Goal: Task Accomplishment & Management: Complete application form

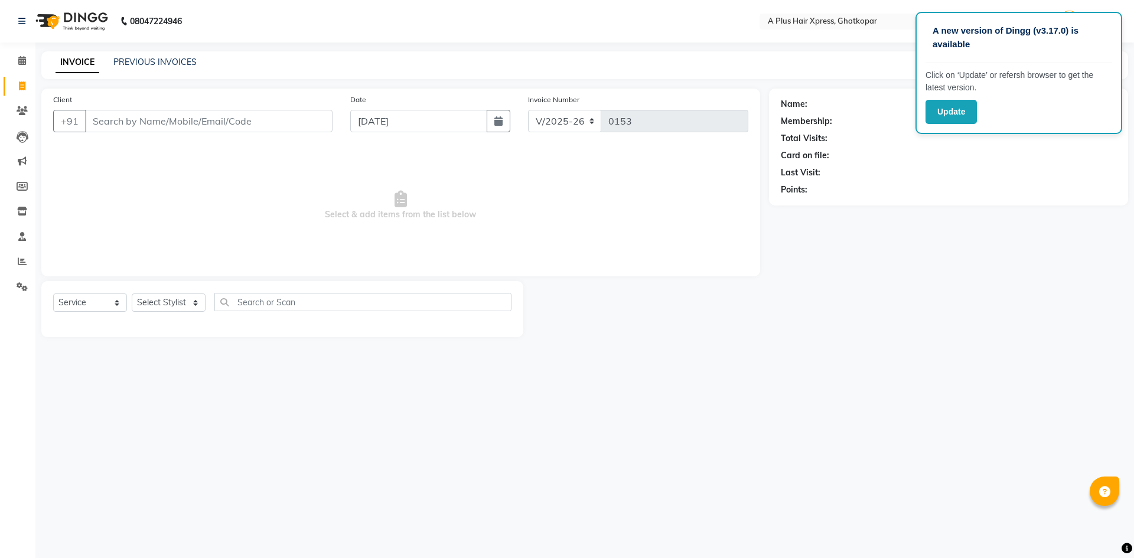
select select "113"
select select "service"
click at [952, 102] on button "Update" at bounding box center [951, 112] width 51 height 24
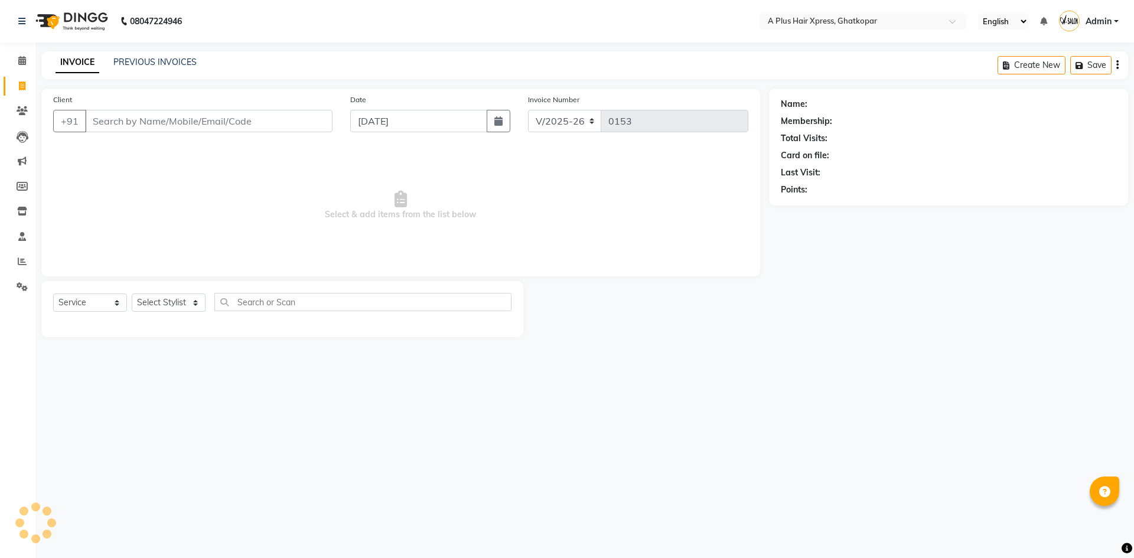
select select "113"
select select "service"
click at [22, 60] on icon at bounding box center [22, 60] width 8 height 9
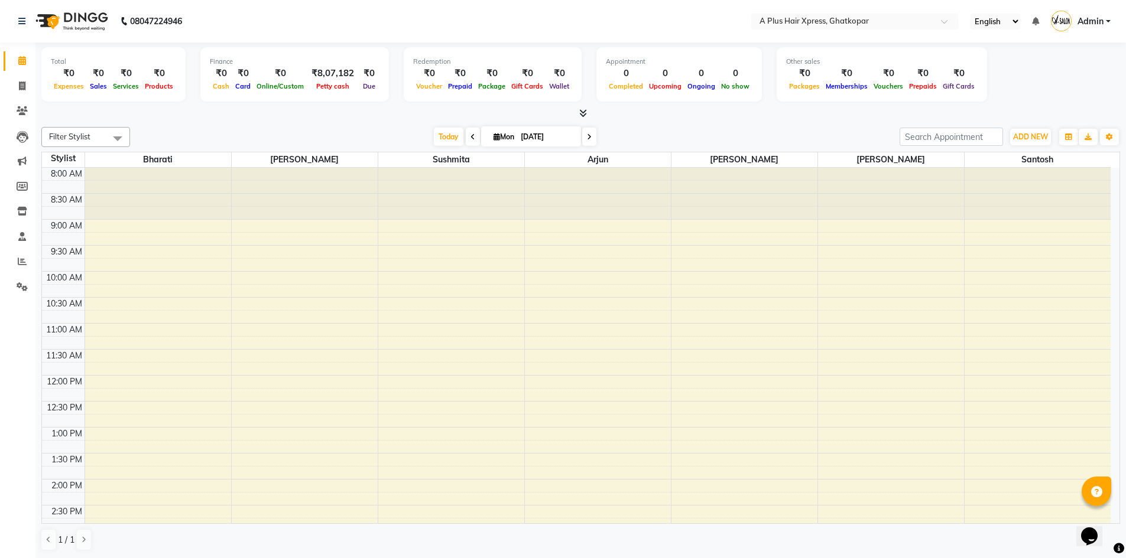
click at [486, 291] on div "8:00 AM 8:30 AM 9:00 AM 9:30 AM 10:00 AM 10:30 AM 11:00 AM 11:30 AM 12:00 PM 12…" at bounding box center [576, 531] width 1068 height 727
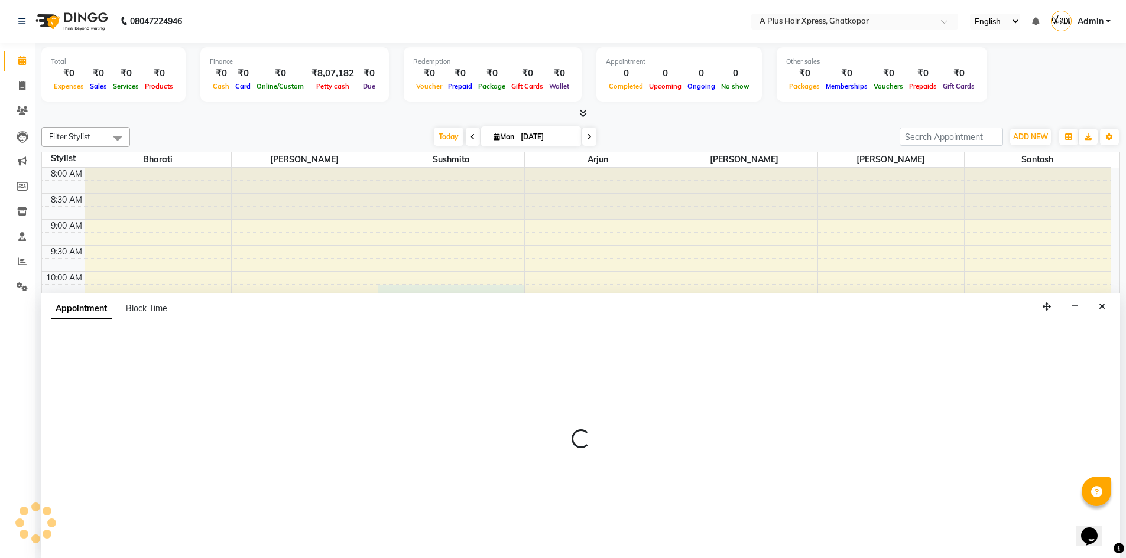
scroll to position [1, 0]
select select "38388"
select select "tentative"
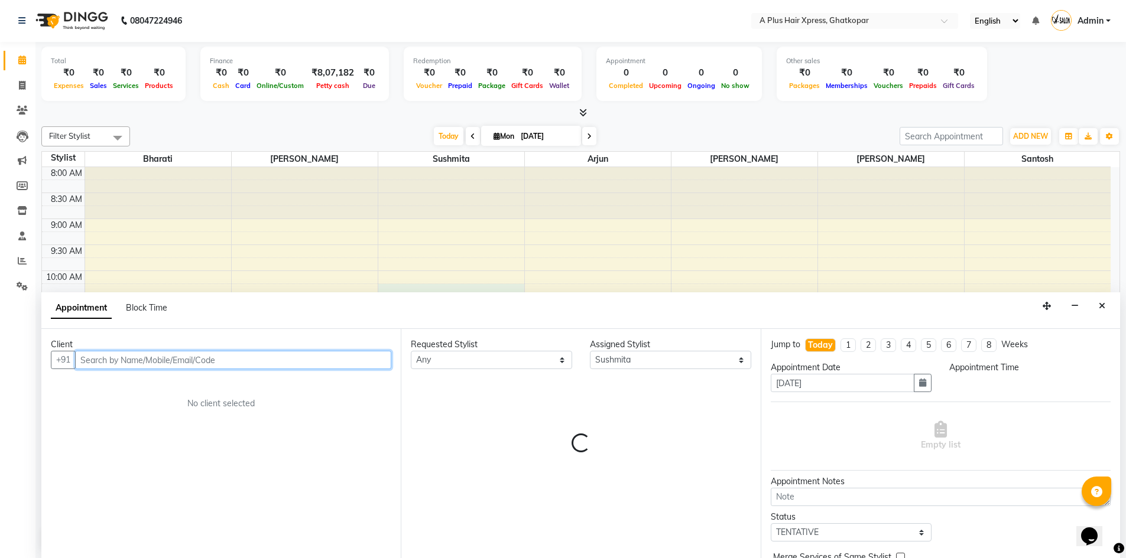
select select "615"
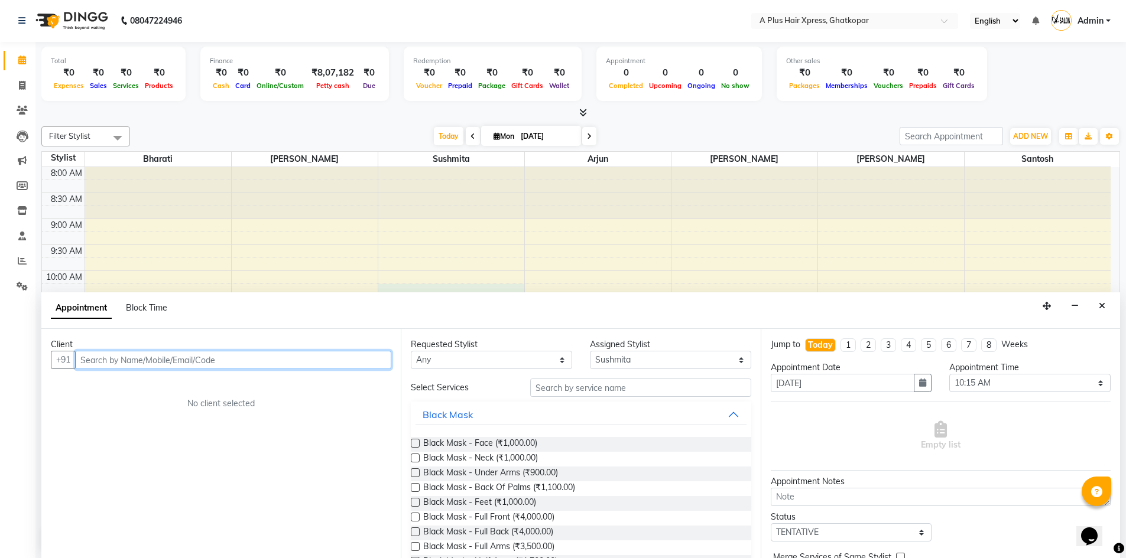
click at [759, 225] on div "8:00 AM 8:30 AM 9:00 AM 9:30 AM 10:00 AM 10:30 AM 11:00 AM 11:30 AM 12:00 PM 12…" at bounding box center [576, 530] width 1068 height 727
click at [743, 238] on div "8:00 AM 8:30 AM 9:00 AM 9:30 AM 10:00 AM 10:30 AM 11:00 AM 11:30 AM 12:00 PM 12…" at bounding box center [576, 530] width 1068 height 727
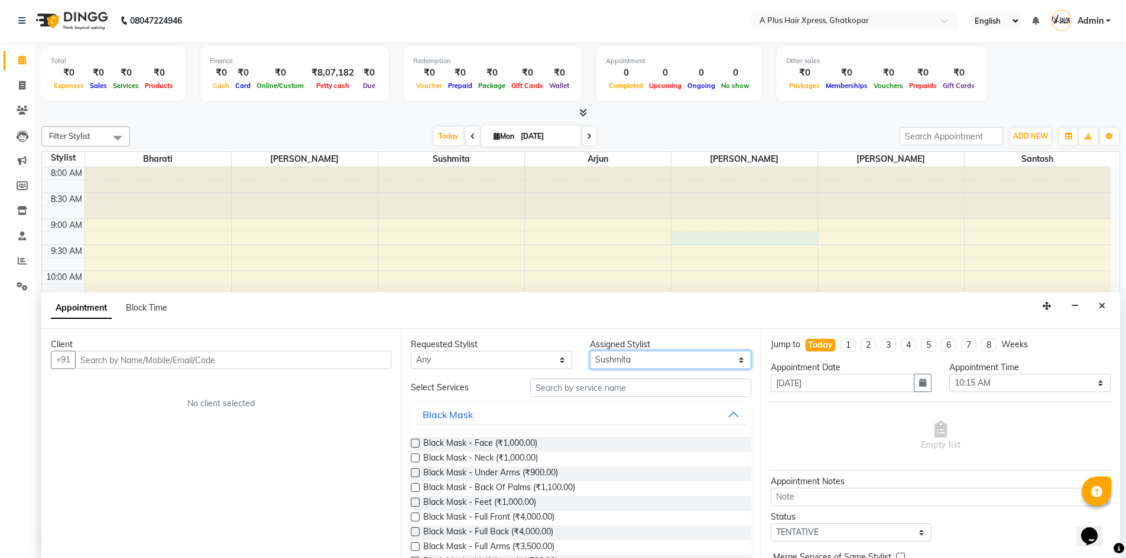
click at [630, 357] on select "Select [PERSON_NAME] Arjun [PERSON_NAME] [PERSON_NAME] [PERSON_NAME]" at bounding box center [670, 360] width 161 height 18
click at [590, 351] on select "Select [PERSON_NAME] Arjun [PERSON_NAME] [PERSON_NAME] [PERSON_NAME]" at bounding box center [670, 360] width 161 height 18
click at [610, 363] on select "Select [PERSON_NAME] Arjun [PERSON_NAME] [PERSON_NAME] [PERSON_NAME]" at bounding box center [670, 360] width 161 height 18
select select "65579"
click at [590, 351] on select "Select [PERSON_NAME] Arjun [PERSON_NAME] [PERSON_NAME] [PERSON_NAME]" at bounding box center [670, 360] width 161 height 18
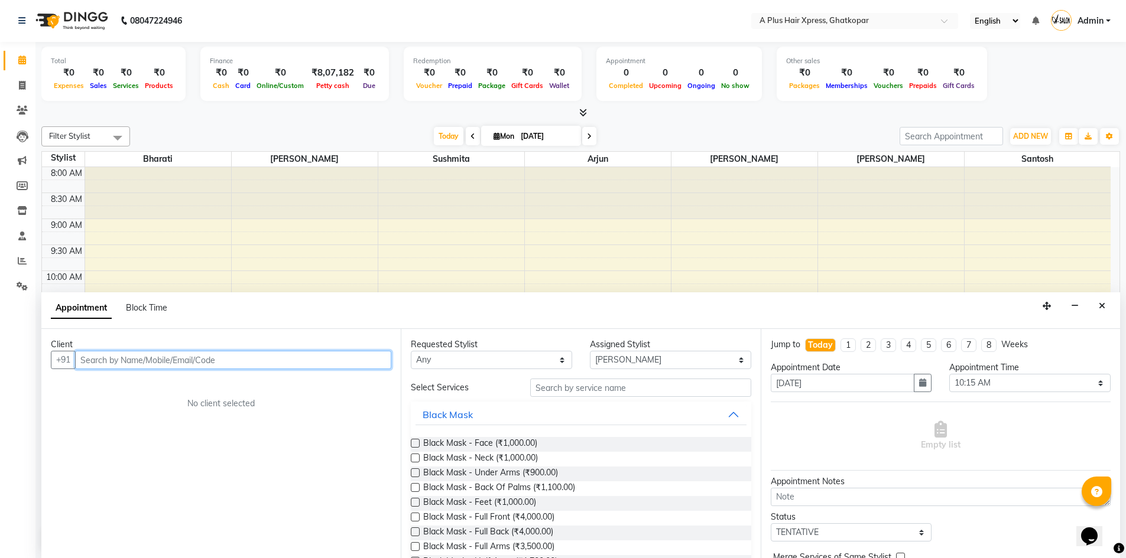
click at [240, 361] on input "text" at bounding box center [233, 360] width 316 height 18
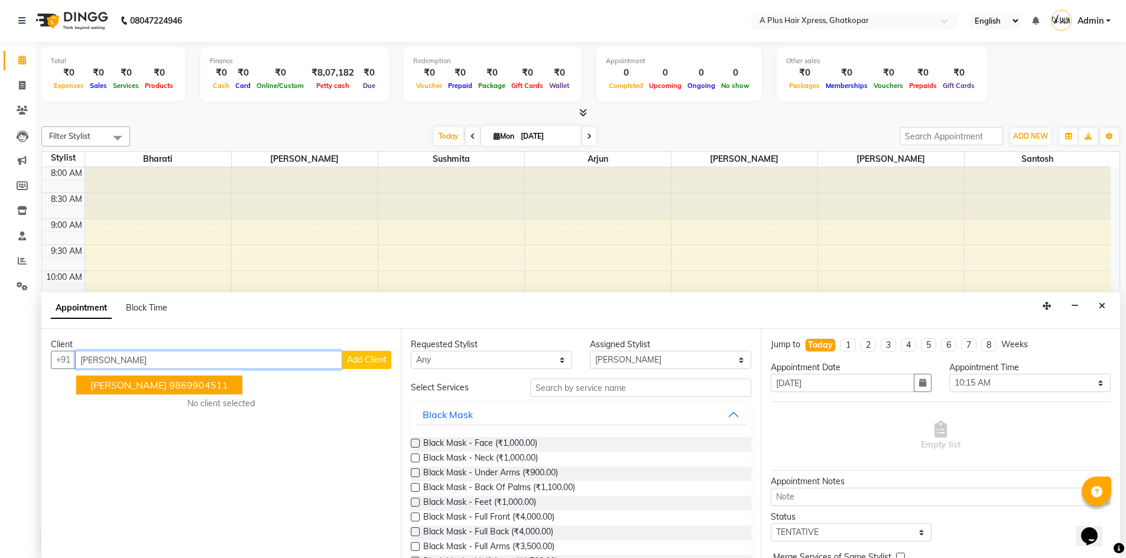
click at [196, 386] on ngb-highlight "9869904511" at bounding box center [198, 385] width 59 height 12
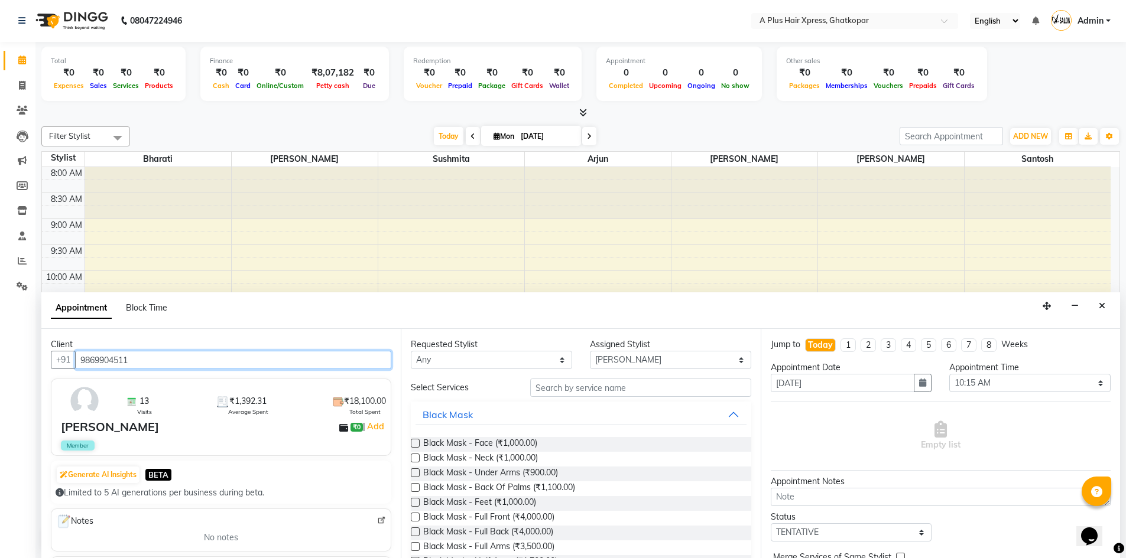
type input "9869904511"
click at [559, 386] on input "text" at bounding box center [640, 388] width 221 height 18
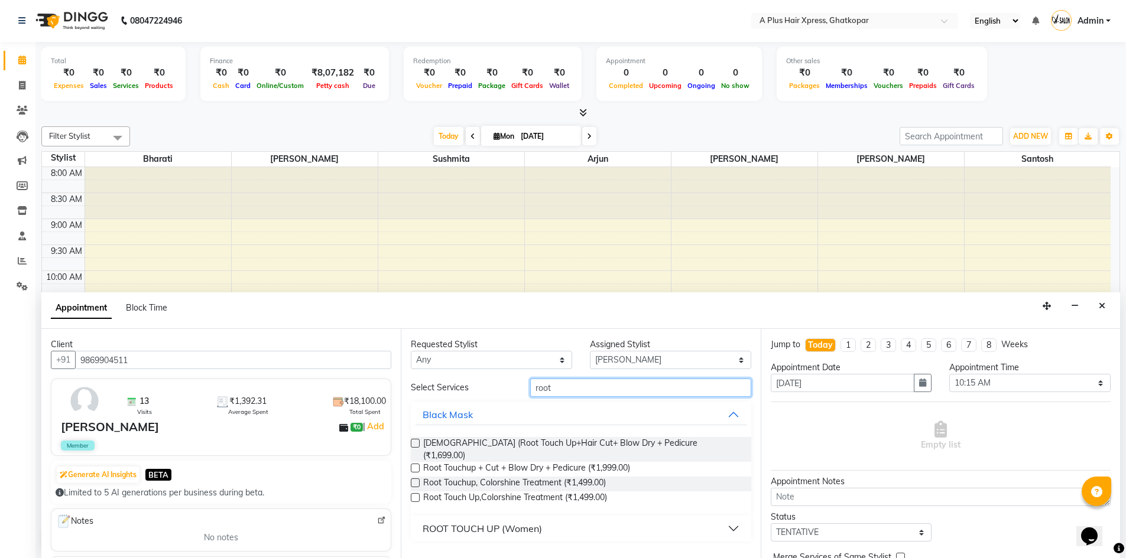
type input "root"
click at [740, 521] on button "ROOT TOUCH UP (Women)" at bounding box center [580, 528] width 330 height 21
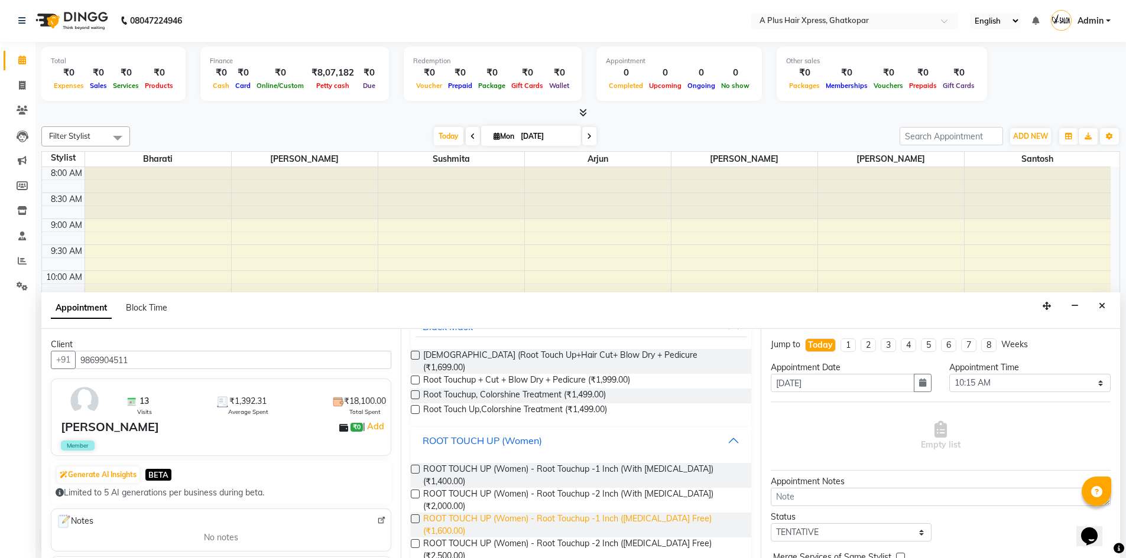
scroll to position [90, 0]
click at [414, 463] on label at bounding box center [415, 467] width 9 height 9
click at [414, 464] on input "checkbox" at bounding box center [415, 468] width 8 height 8
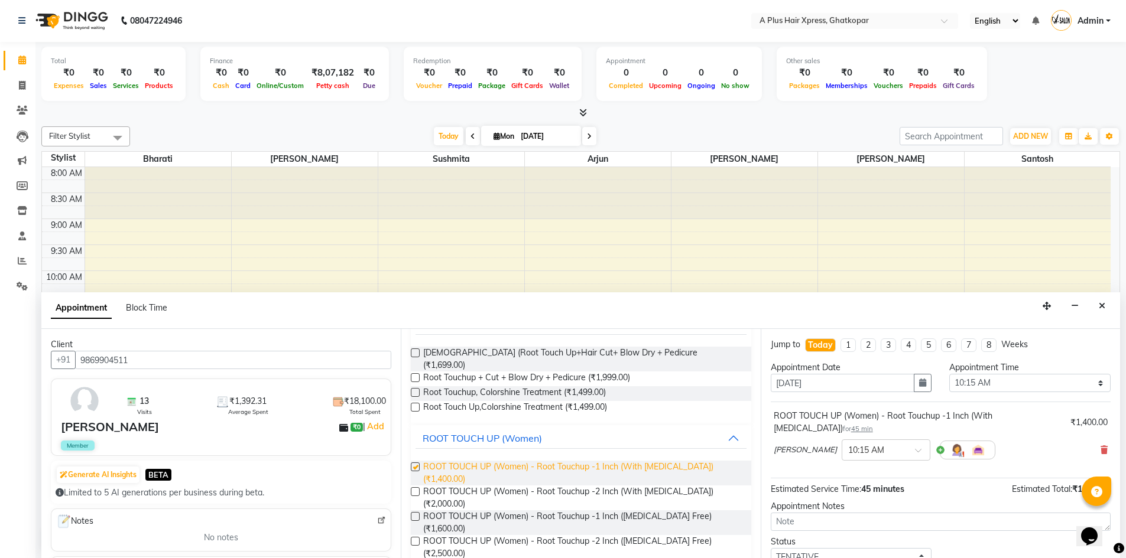
checkbox input "false"
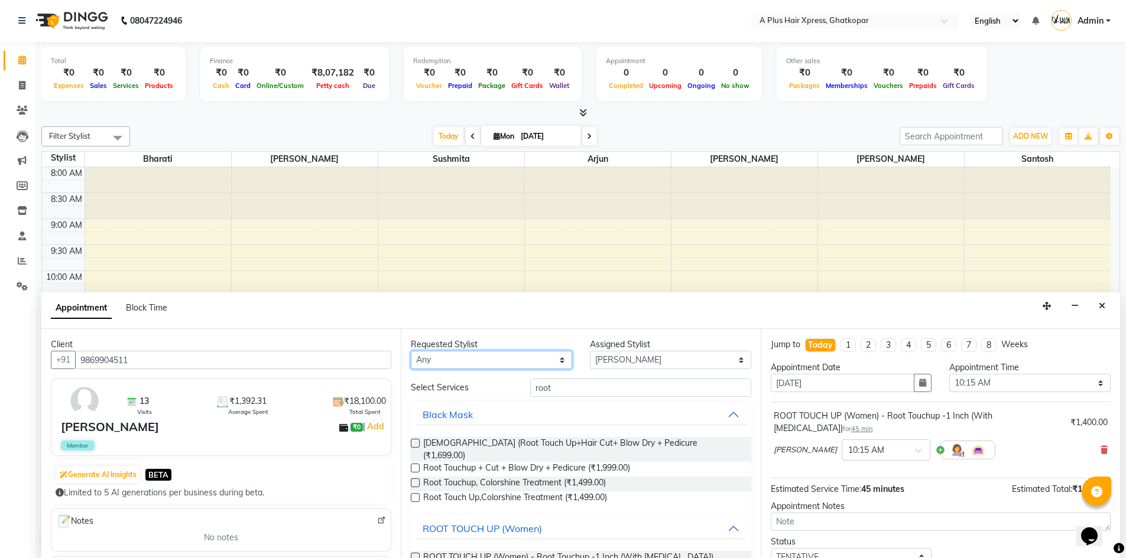
click at [459, 362] on select "Any [PERSON_NAME] Arjun [PERSON_NAME] [PERSON_NAME] [PERSON_NAME]" at bounding box center [491, 360] width 161 height 18
select select "7562"
click at [411, 351] on select "Any [PERSON_NAME] Arjun [PERSON_NAME] [PERSON_NAME] [PERSON_NAME]" at bounding box center [491, 360] width 161 height 18
select select "7562"
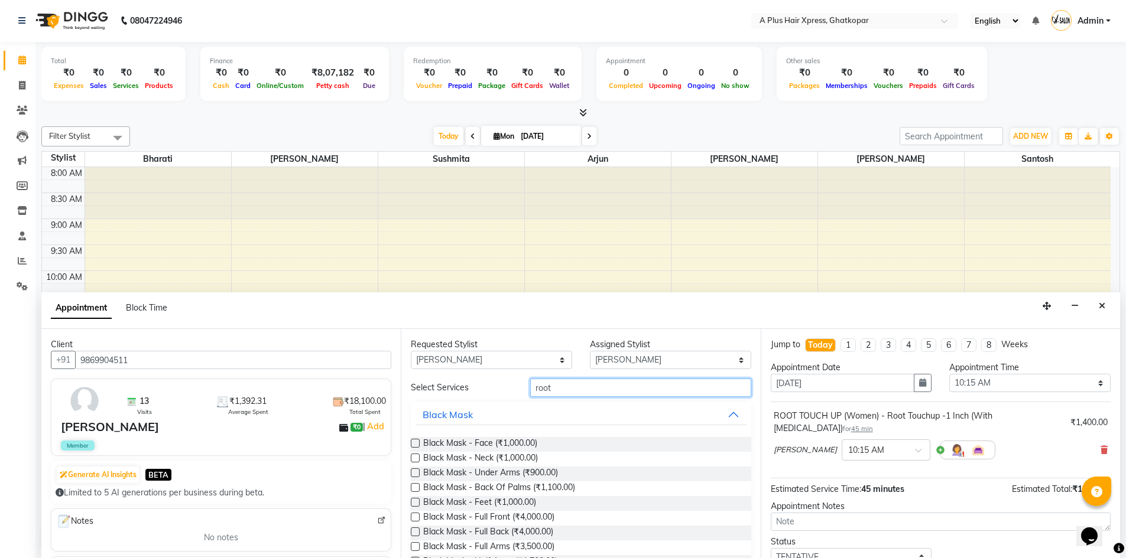
click at [576, 393] on input "root" at bounding box center [640, 388] width 221 height 18
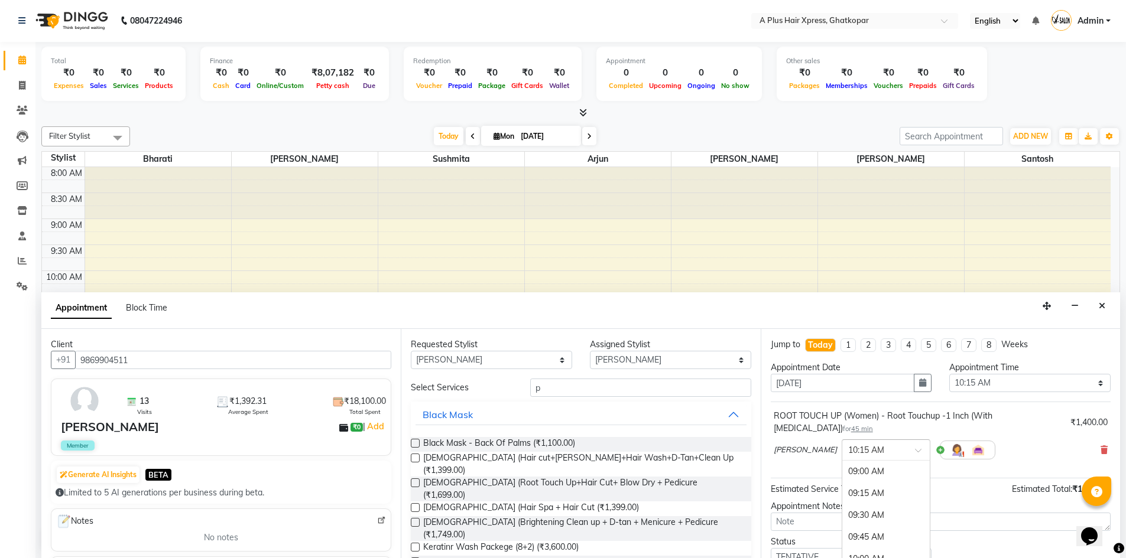
click at [848, 444] on input "text" at bounding box center [874, 449] width 52 height 12
click at [842, 519] on div "05:00 PM" at bounding box center [885, 521] width 87 height 22
click at [559, 381] on input "p" at bounding box center [640, 388] width 221 height 18
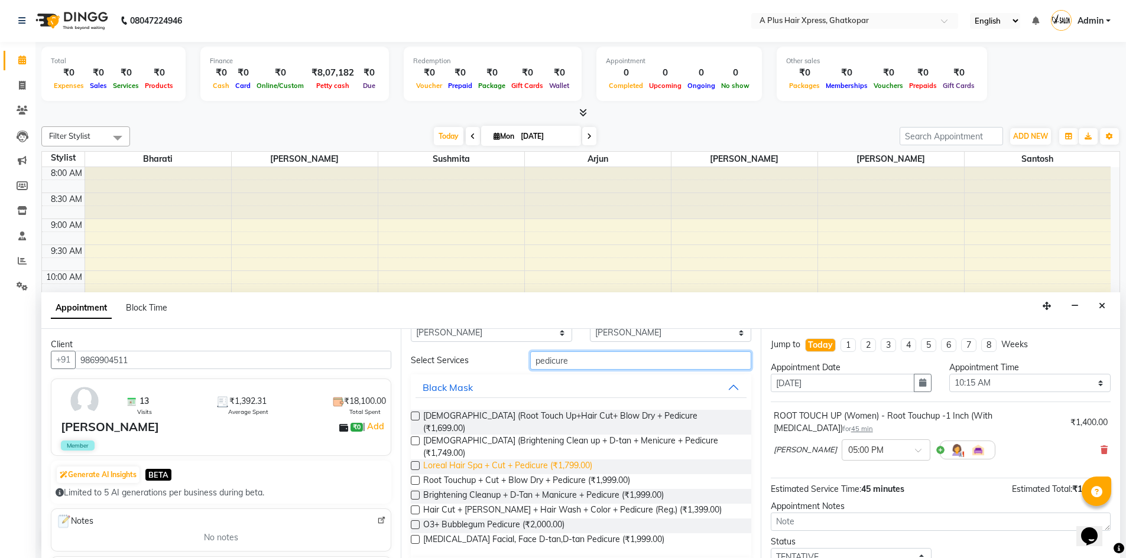
scroll to position [42, 0]
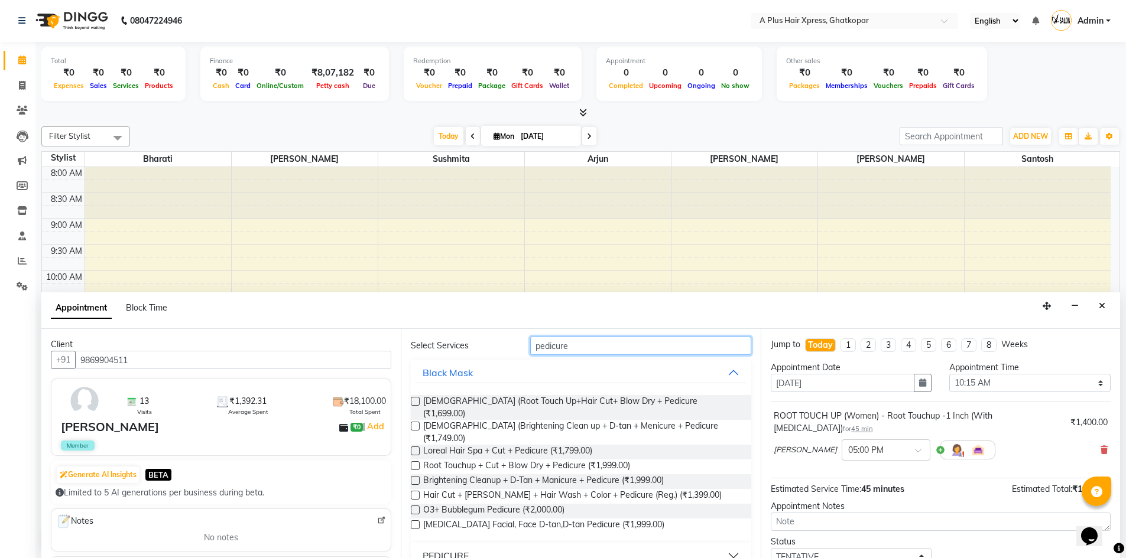
type input "pedicure"
click at [722, 545] on button "PEDICURE" at bounding box center [580, 555] width 330 height 21
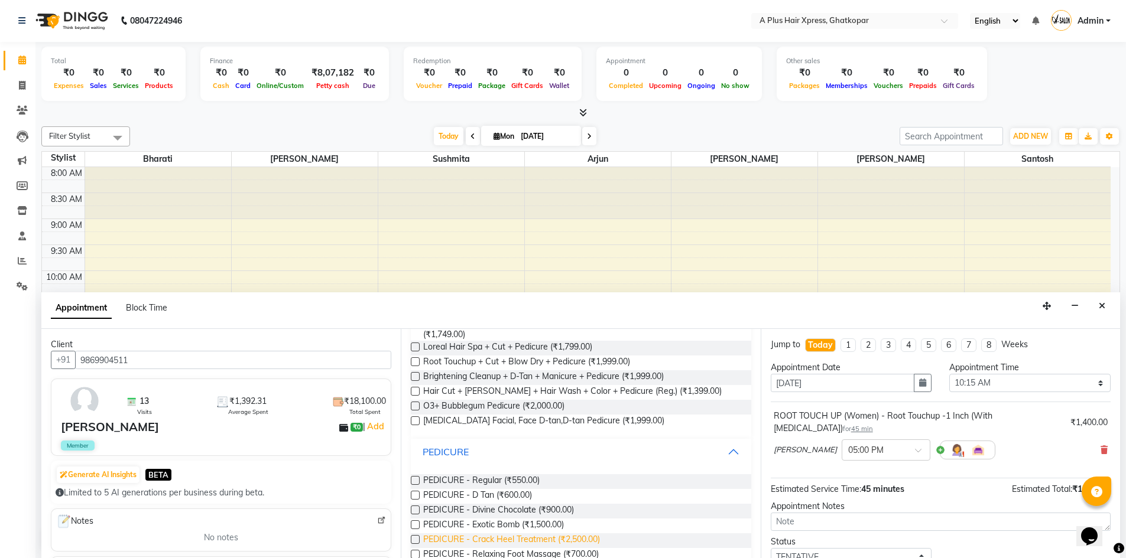
scroll to position [149, 0]
click at [411, 473] on label at bounding box center [415, 477] width 9 height 9
click at [411, 474] on input "checkbox" at bounding box center [415, 478] width 8 height 8
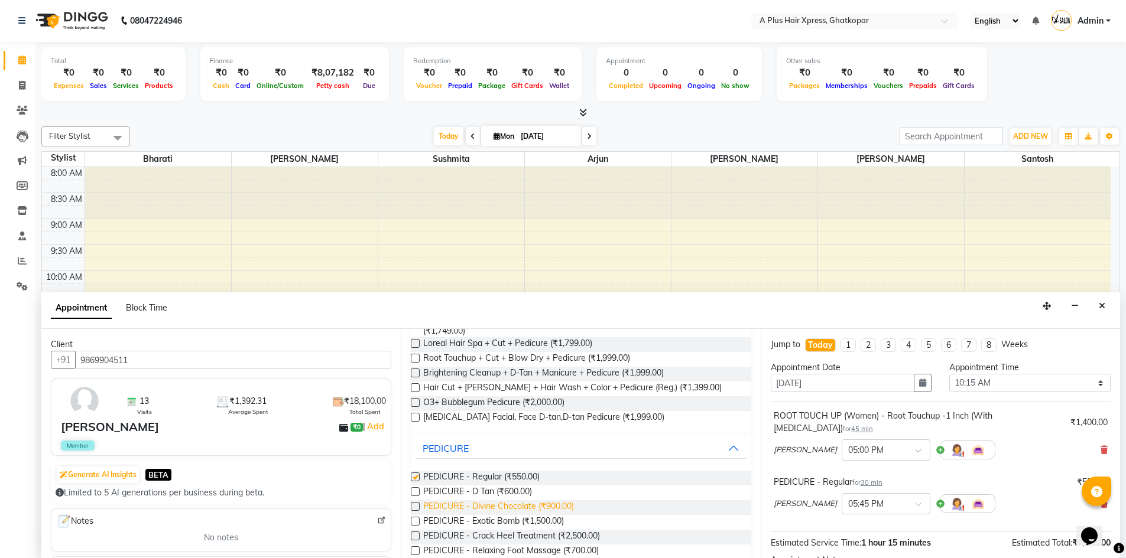
checkbox input "false"
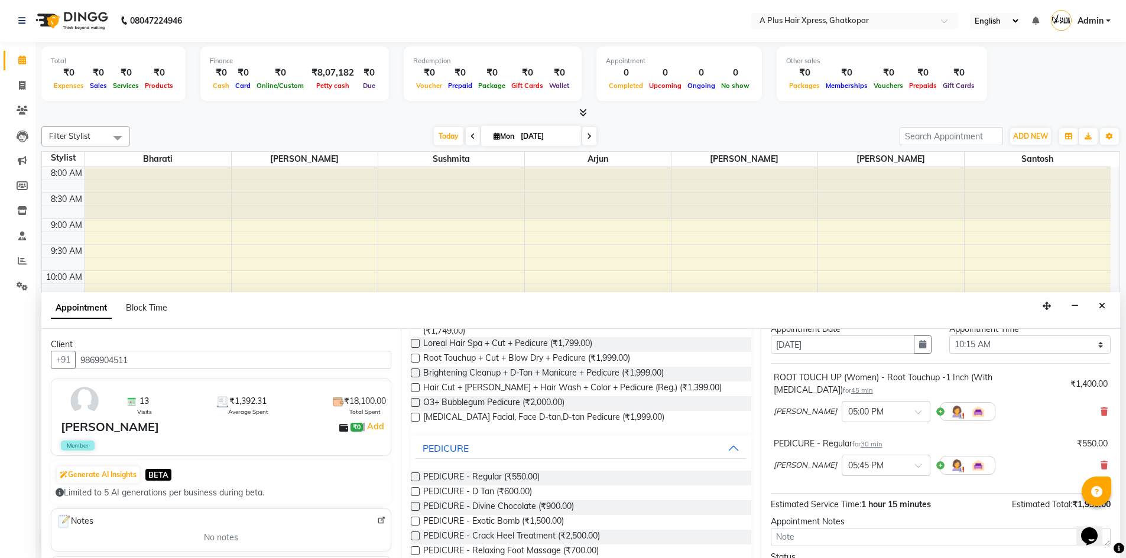
scroll to position [59, 0]
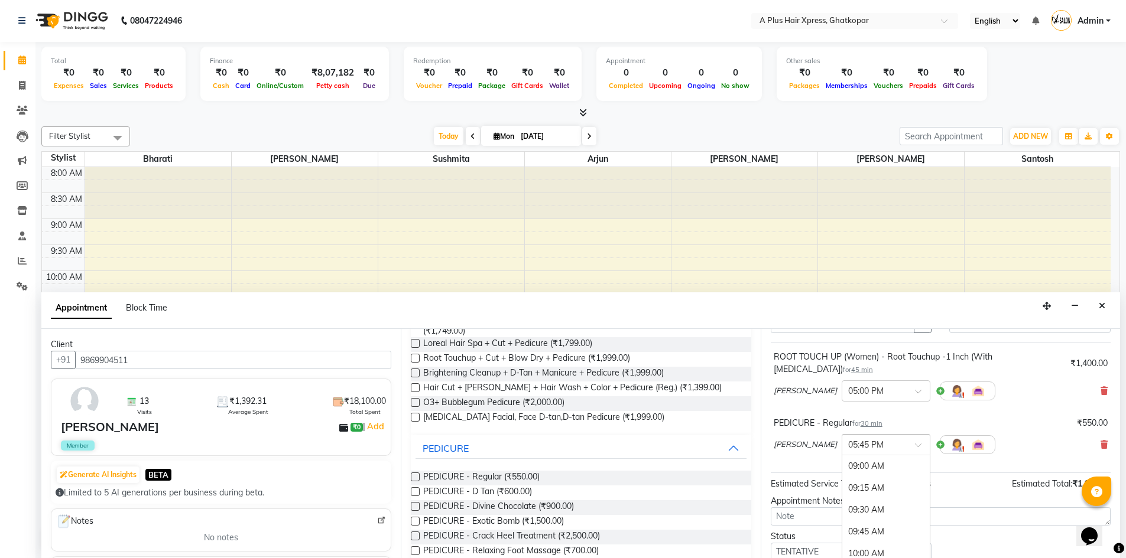
click at [850, 442] on input "text" at bounding box center [874, 444] width 52 height 12
click at [842, 482] on div "05:15 PM" at bounding box center [885, 482] width 87 height 22
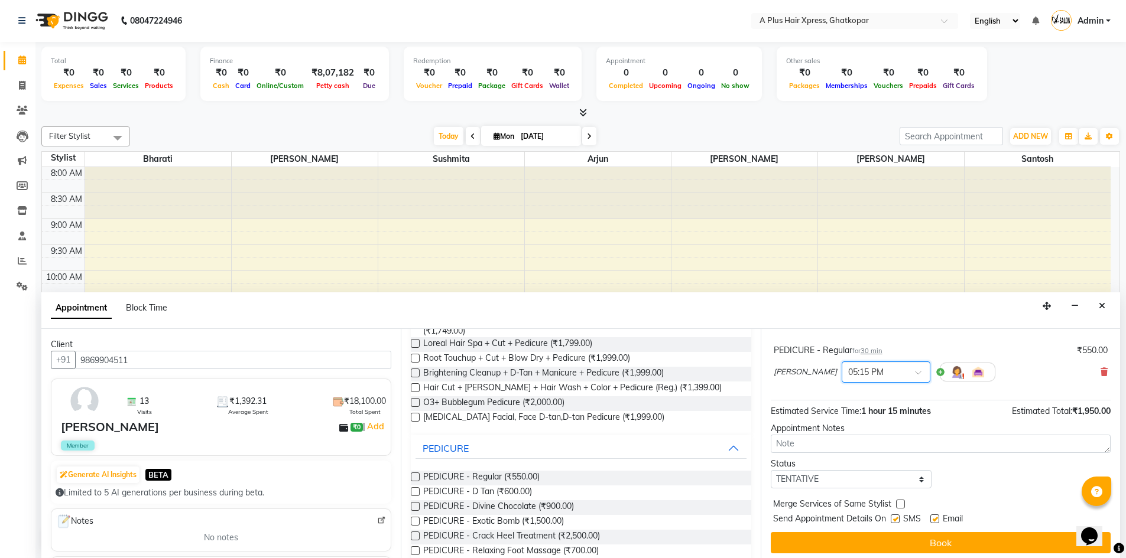
scroll to position [136, 0]
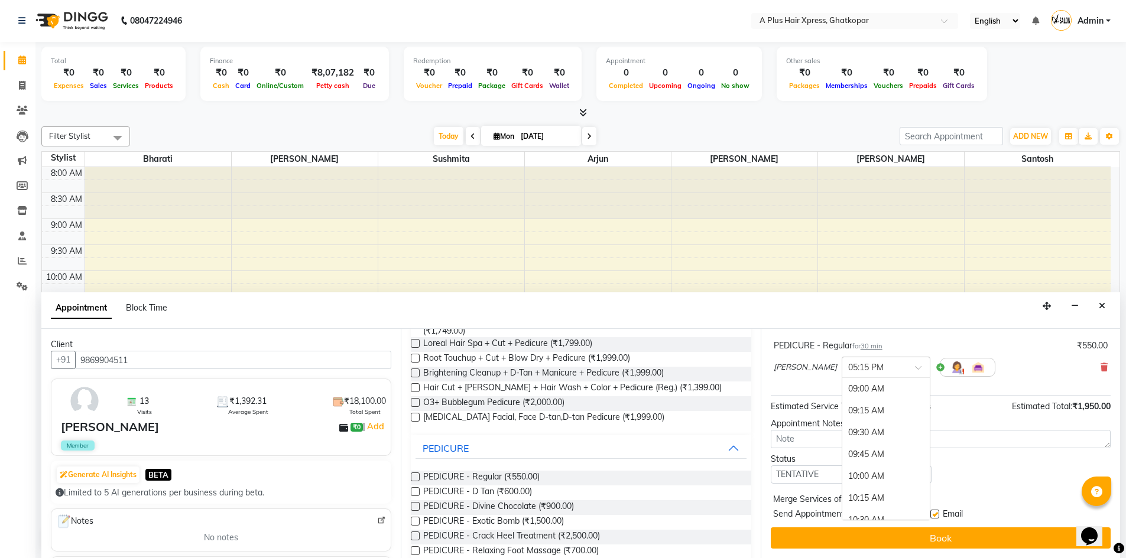
click at [848, 365] on input "text" at bounding box center [874, 366] width 52 height 12
click at [842, 423] on div "05:00 PM" at bounding box center [885, 426] width 87 height 22
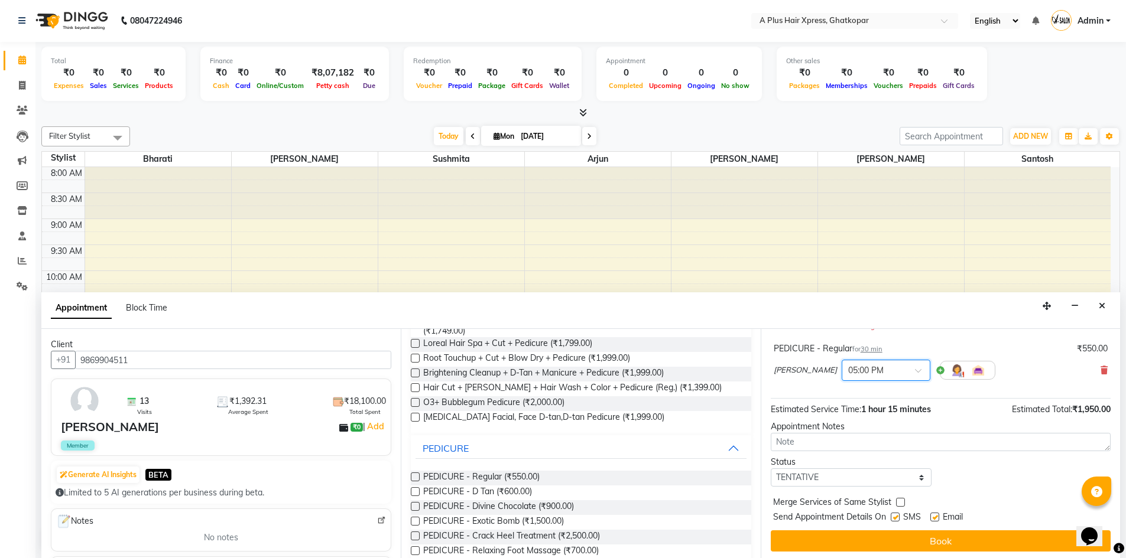
scroll to position [149, 0]
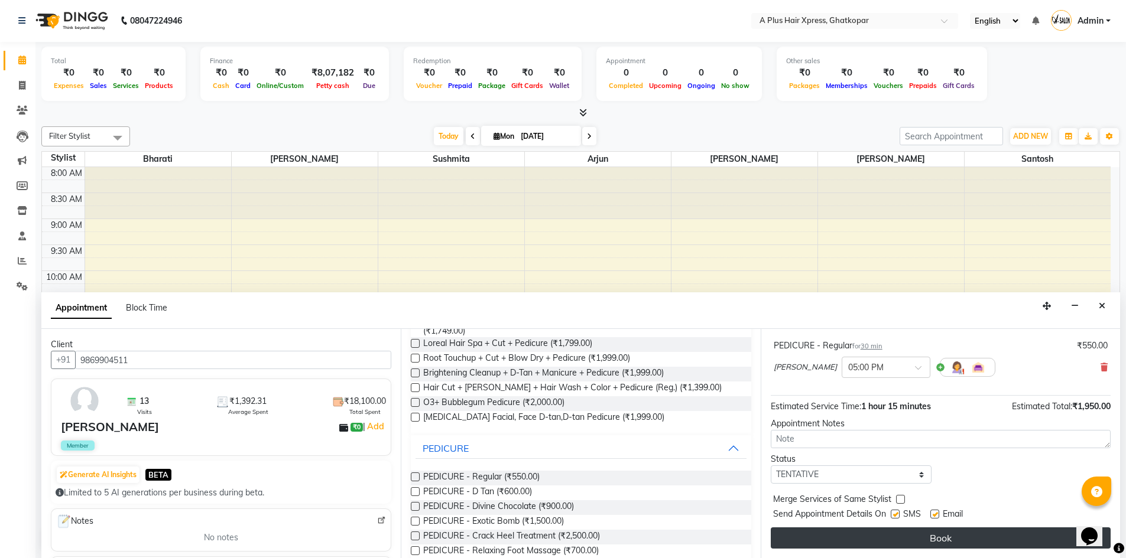
click at [935, 541] on button "Book" at bounding box center [940, 538] width 340 height 21
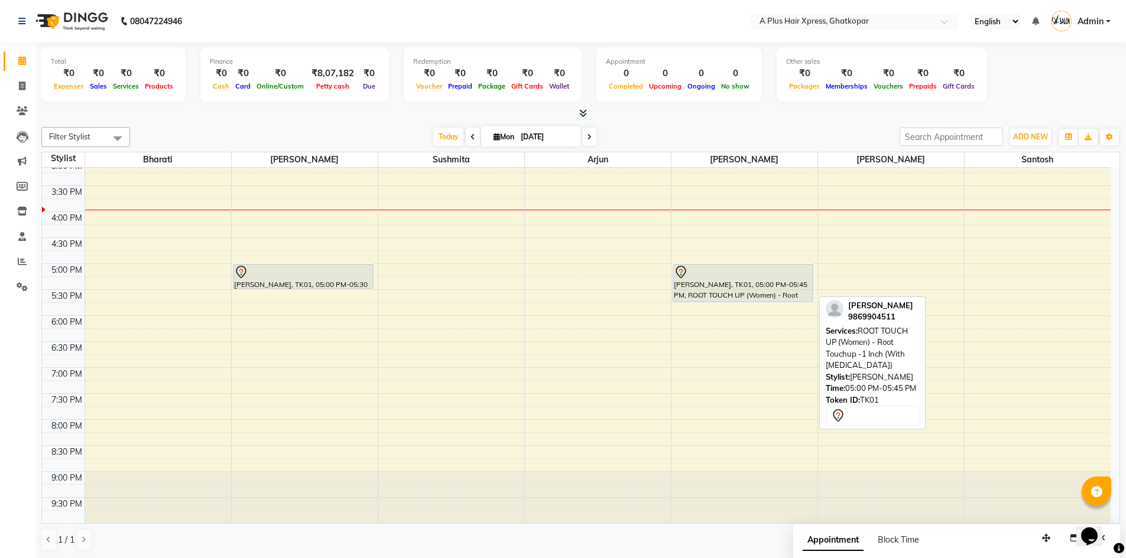
scroll to position [1, 0]
